Goal: Information Seeking & Learning: Learn about a topic

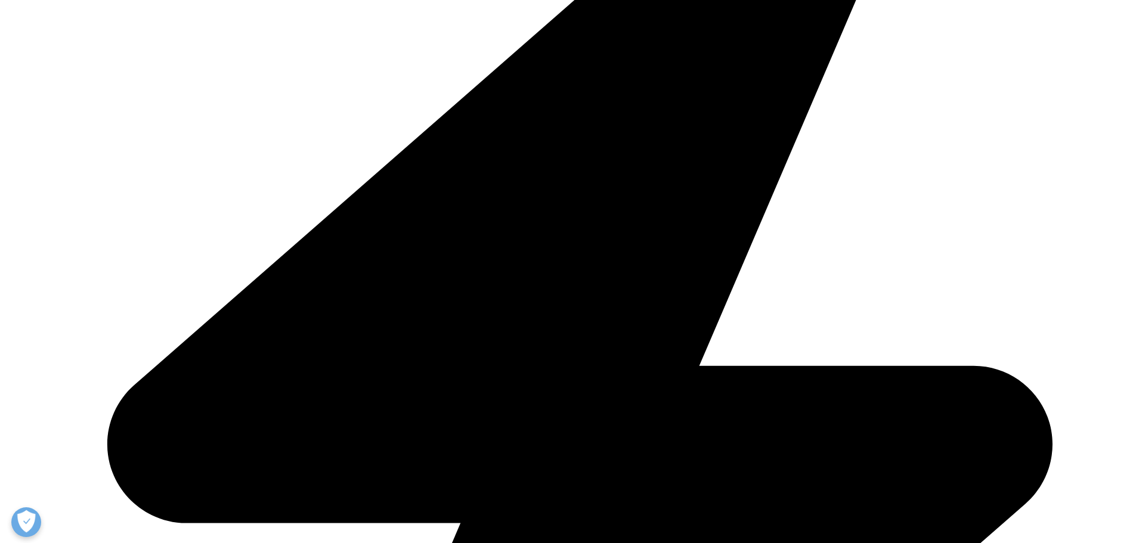
scroll to position [417, 0]
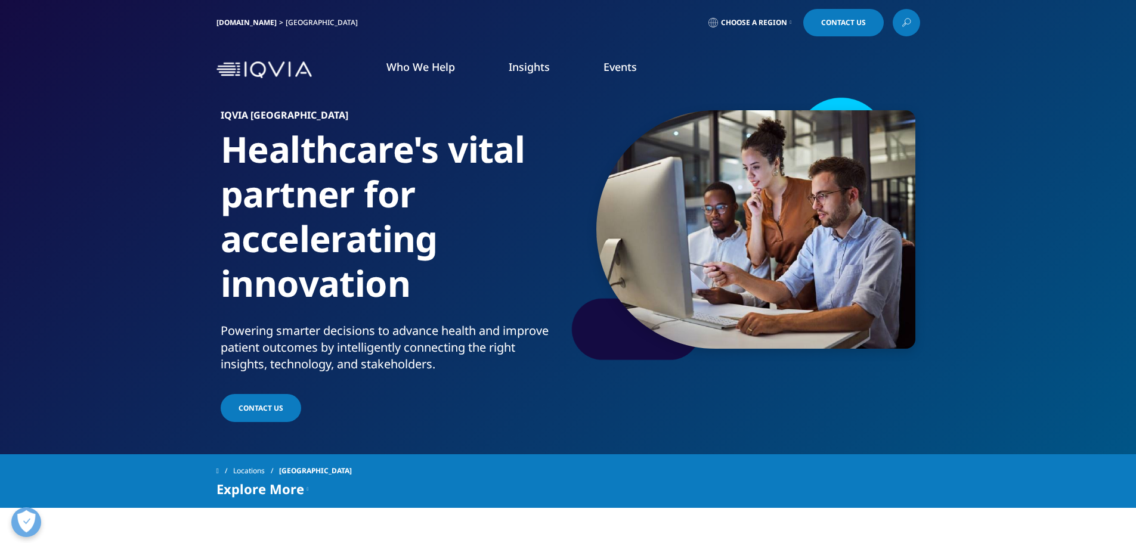
click at [545, 70] on link "Insights" at bounding box center [529, 67] width 41 height 14
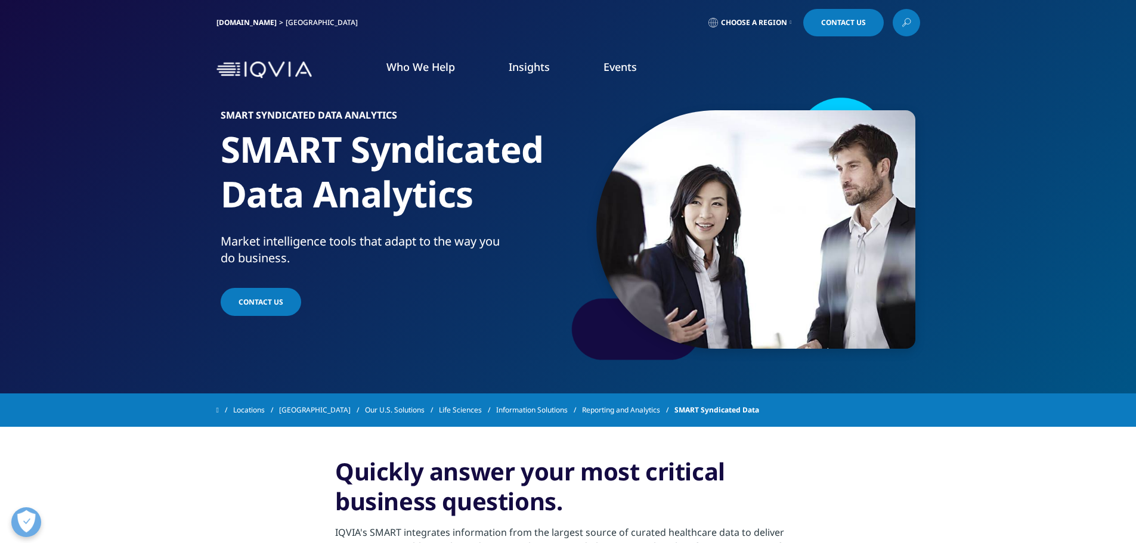
click at [94, 225] on link "LEARN MORE" at bounding box center [169, 230] width 236 height 10
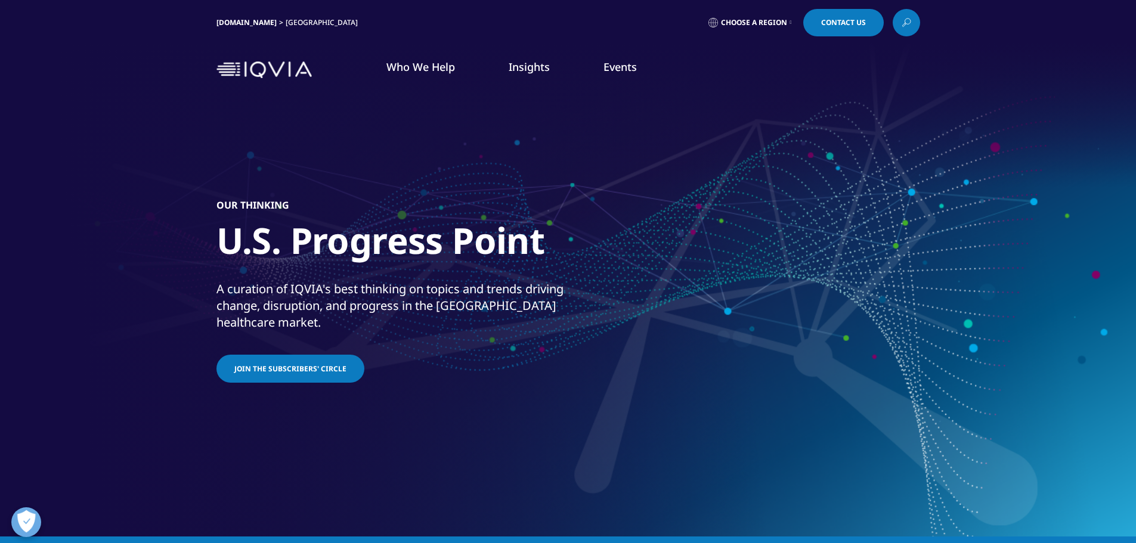
click at [236, 14] on div "IQVIA.COM United States" at bounding box center [289, 22] width 146 height 27
click at [236, 18] on link "IQVIA.COM" at bounding box center [246, 22] width 60 height 10
